Goal: Task Accomplishment & Management: Manage account settings

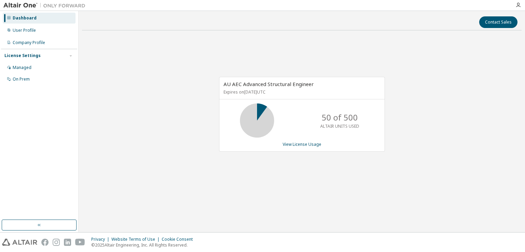
click at [105, 104] on div "AU AEC Advanced Structural Engineer Expires on October 21, 2025 UTC 50 of 500 A…" at bounding box center [301, 118] width 439 height 164
click at [22, 30] on div "User Profile" at bounding box center [24, 30] width 23 height 5
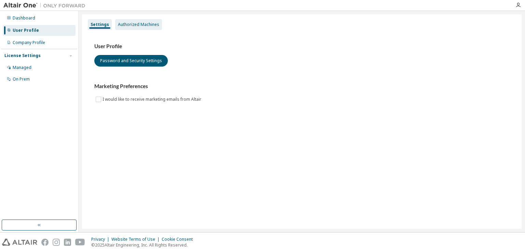
click at [140, 23] on div "Authorized Machines" at bounding box center [138, 24] width 41 height 5
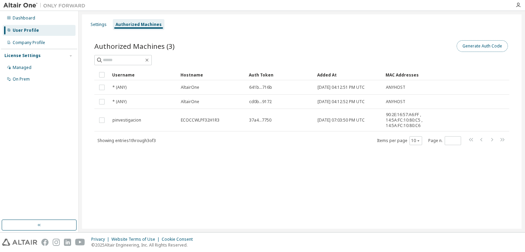
click at [484, 47] on button "Generate Auth Code" at bounding box center [481, 46] width 51 height 12
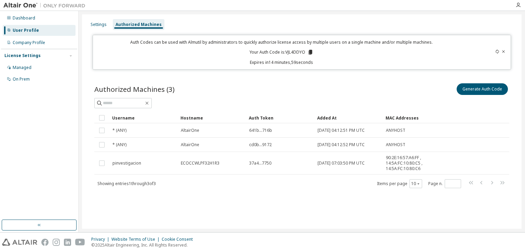
click at [309, 51] on icon at bounding box center [310, 52] width 4 height 5
